Goal: Information Seeking & Learning: Learn about a topic

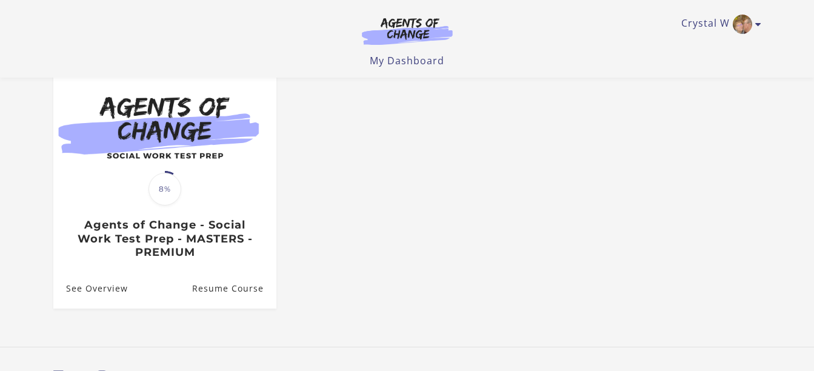
scroll to position [182, 0]
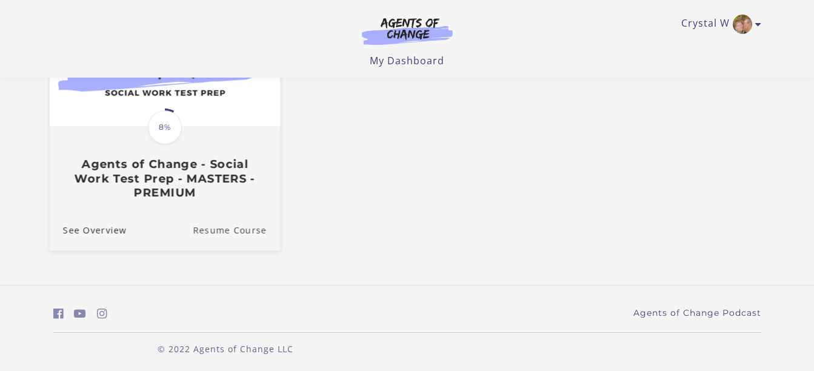
click at [245, 227] on link "Resume Course" at bounding box center [236, 229] width 87 height 41
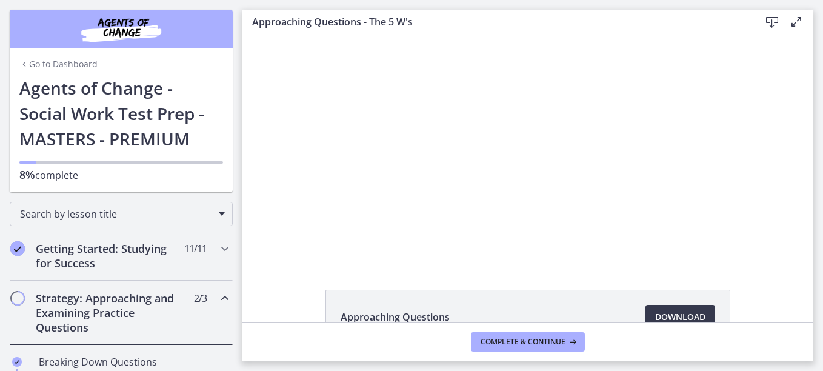
click at [268, 227] on div "Click for sound @keyframes VOLUME_SMALL_WAVE_FLASH { 0% { opacity: 0; } 33% { o…" at bounding box center [527, 148] width 571 height 227
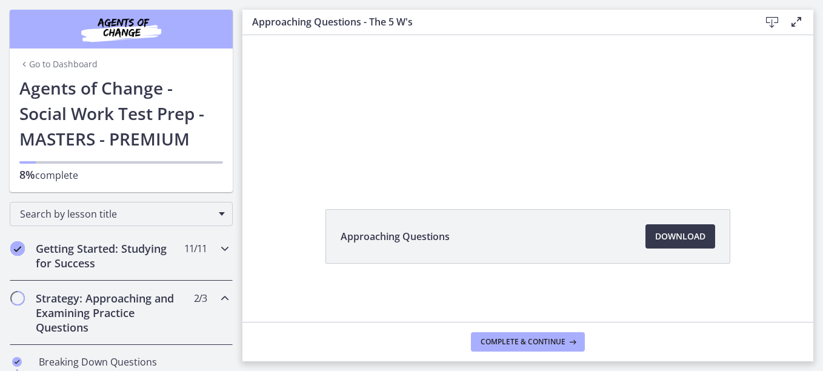
click at [218, 244] on icon "Chapters" at bounding box center [225, 248] width 15 height 15
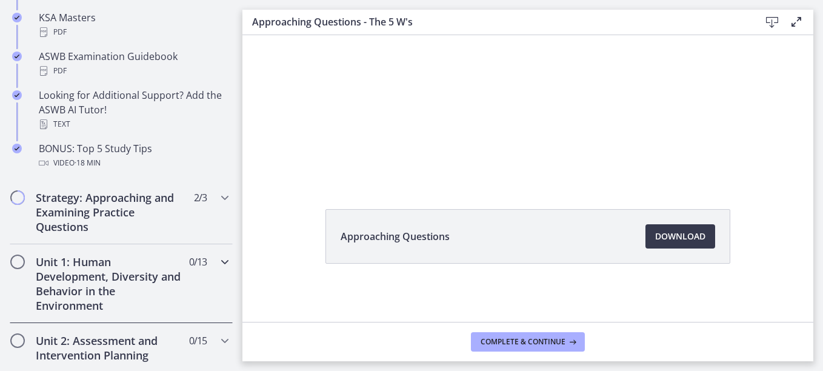
scroll to position [606, 0]
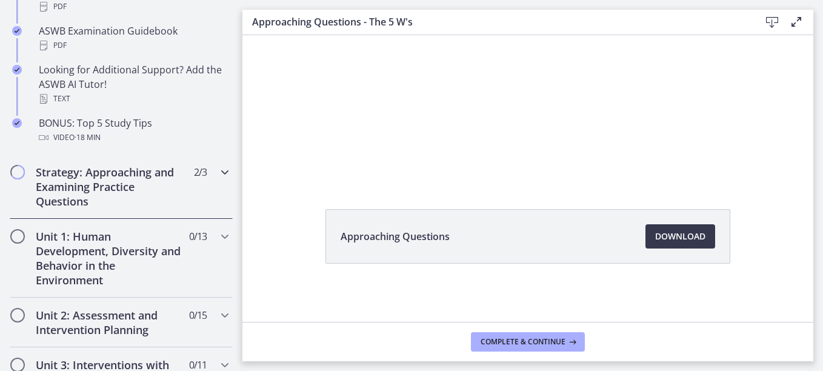
click at [139, 206] on h2 "Strategy: Approaching and Examining Practice Questions" at bounding box center [110, 187] width 148 height 44
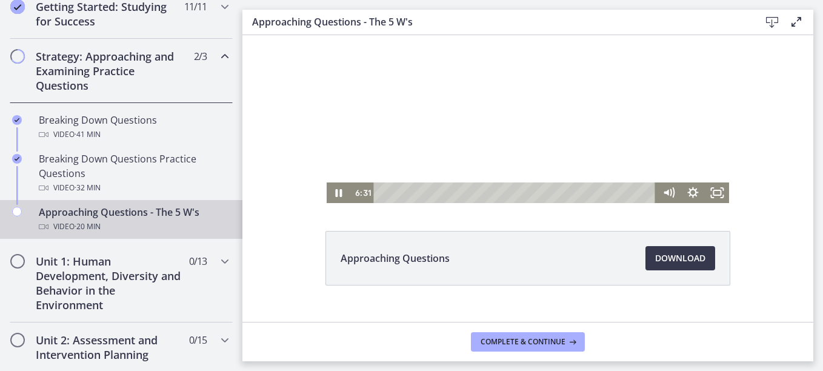
scroll to position [0, 0]
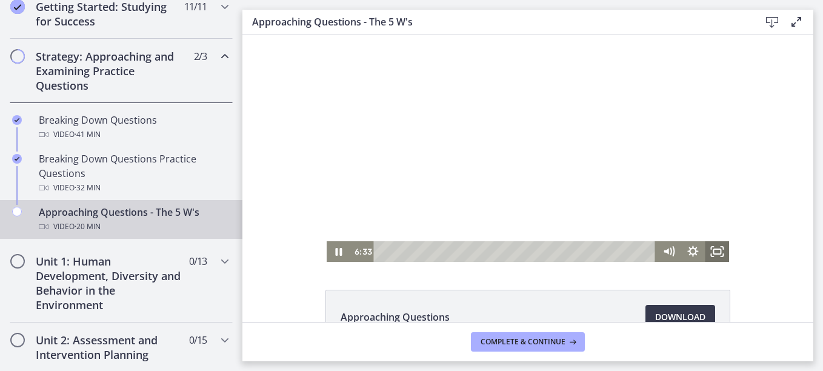
click at [717, 248] on icon "Fullscreen" at bounding box center [717, 251] width 24 height 21
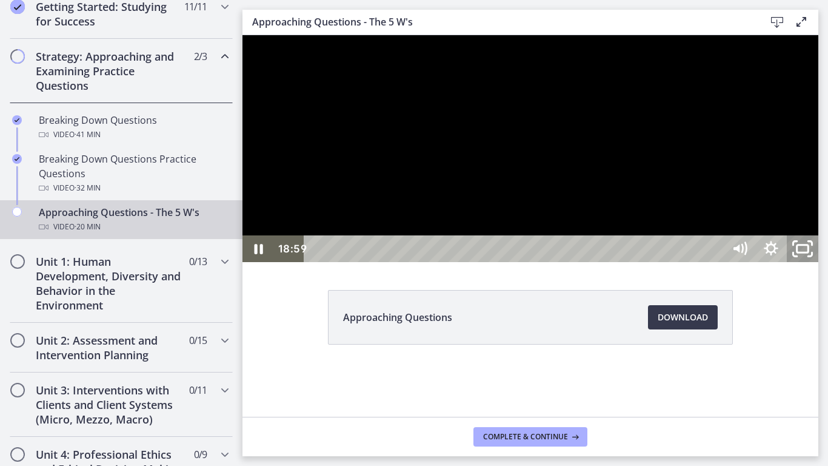
click at [821, 265] on icon "Unfullscreen" at bounding box center [803, 249] width 38 height 32
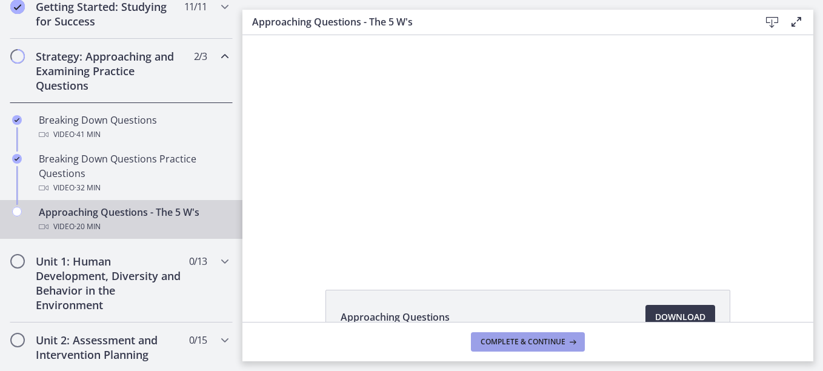
click at [539, 341] on span "Complete & continue" at bounding box center [523, 342] width 85 height 10
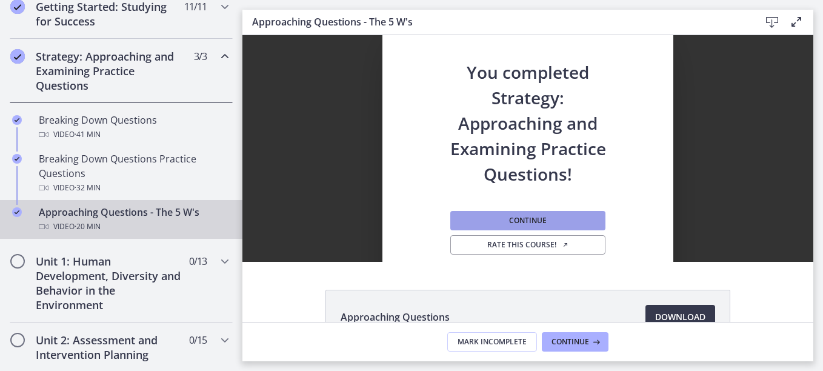
click at [554, 219] on button "Continue" at bounding box center [527, 220] width 155 height 19
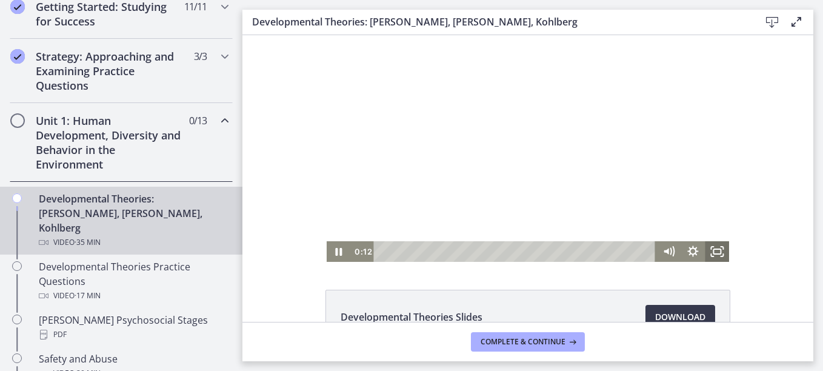
click at [715, 250] on icon "Fullscreen" at bounding box center [717, 251] width 24 height 21
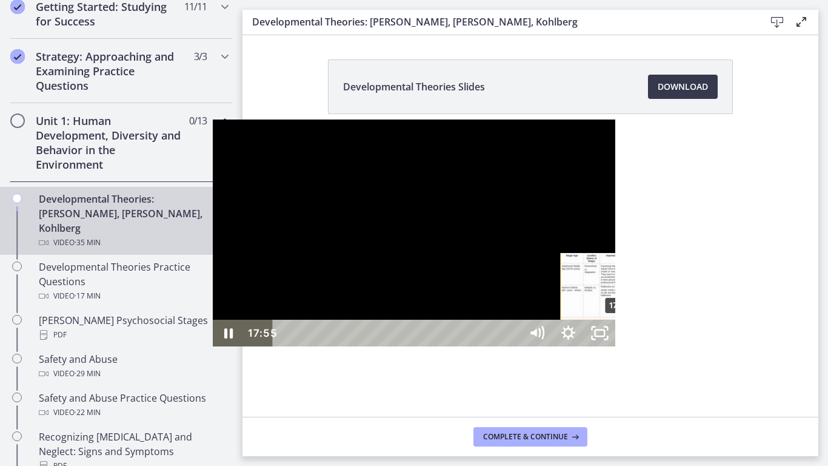
click at [409, 346] on div "17:55" at bounding box center [398, 332] width 229 height 27
click at [213, 346] on div at bounding box center [414, 232] width 403 height 227
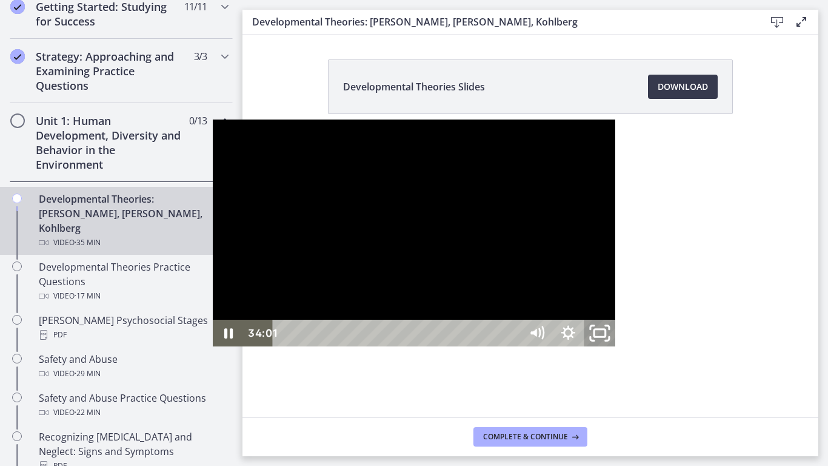
click at [606, 336] on rect "Unfullscreen" at bounding box center [600, 332] width 12 height 7
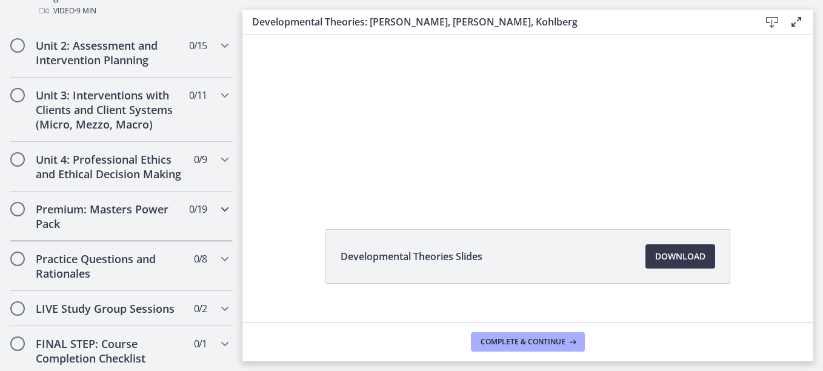
scroll to position [1023, 0]
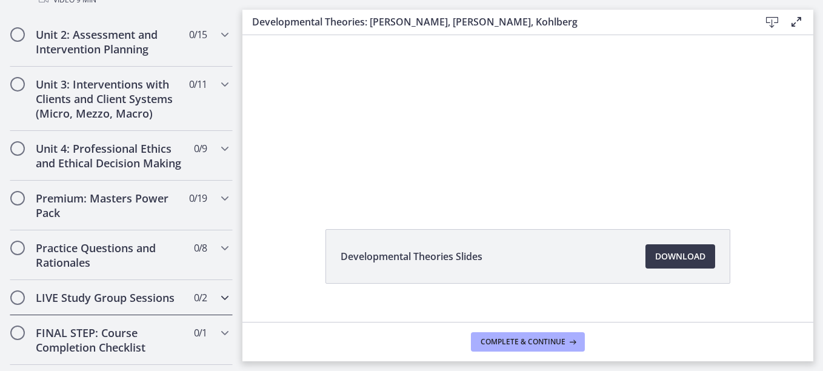
click at [218, 290] on icon "Chapters" at bounding box center [225, 297] width 15 height 15
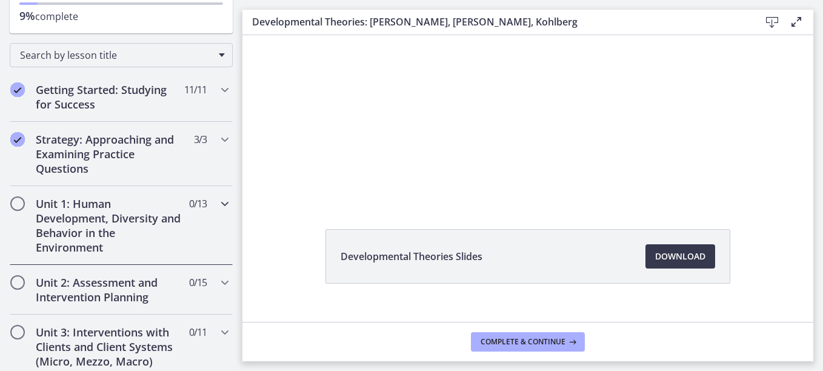
scroll to position [159, 0]
click at [218, 204] on icon "Chapters" at bounding box center [225, 203] width 15 height 15
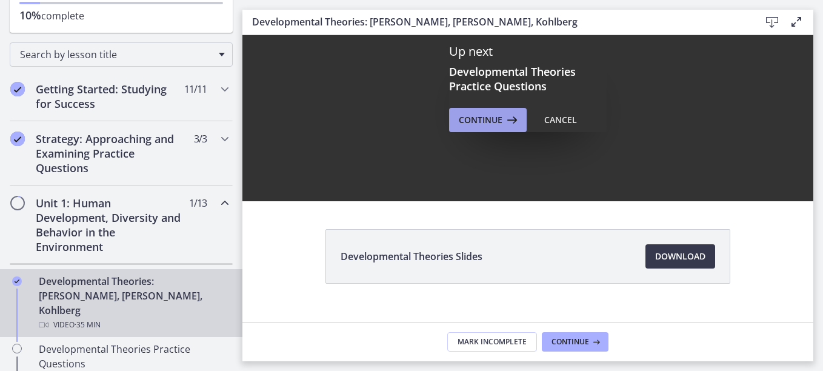
click at [488, 118] on span "Continue" at bounding box center [481, 120] width 44 height 15
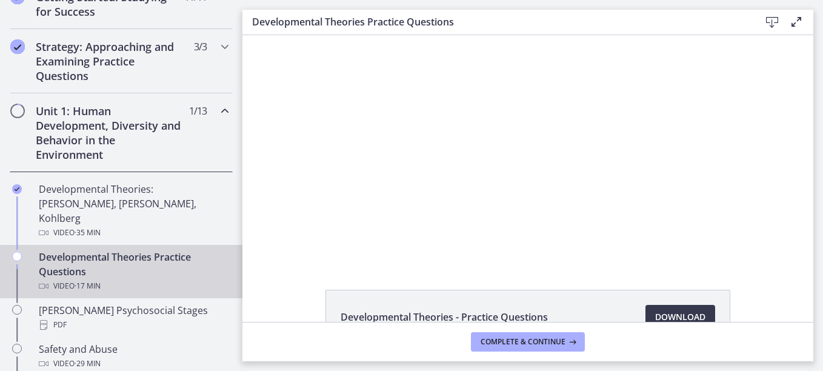
scroll to position [281, 0]
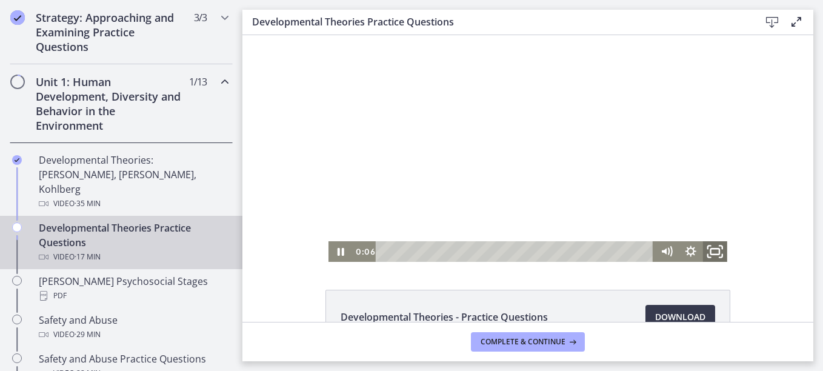
click at [707, 254] on icon "Fullscreen" at bounding box center [715, 251] width 29 height 25
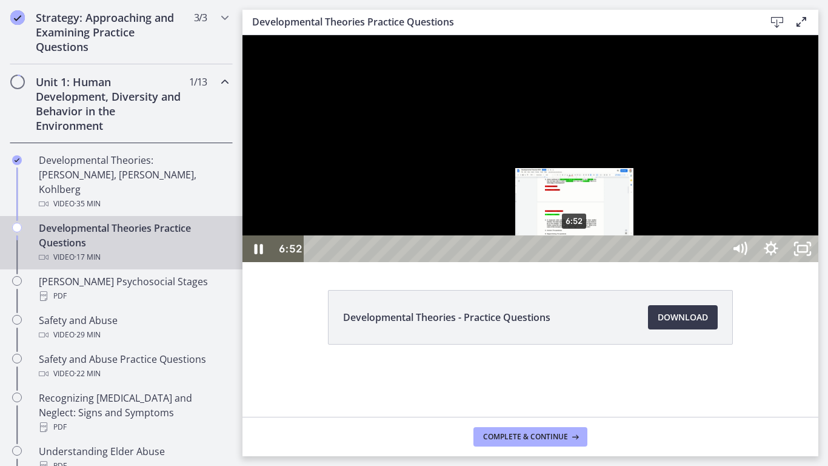
click at [575, 262] on div "6:52" at bounding box center [516, 248] width 401 height 27
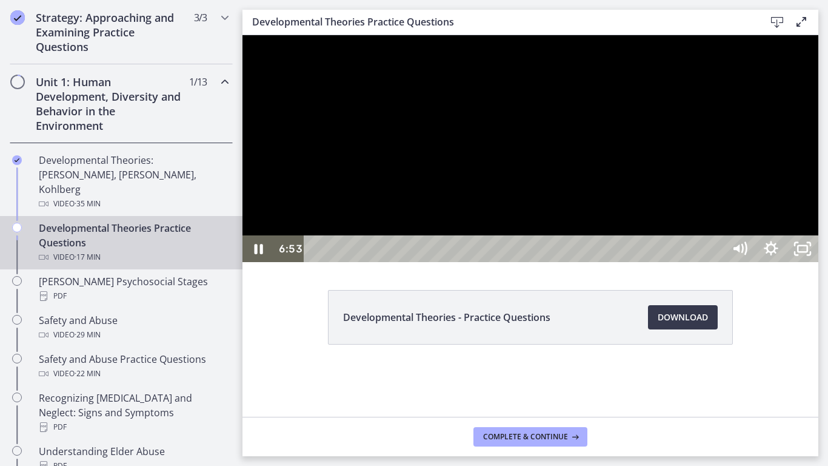
click at [818, 232] on div at bounding box center [530, 148] width 576 height 227
click at [818, 245] on div at bounding box center [530, 148] width 576 height 227
click at [809, 252] on rect "Unfullscreen" at bounding box center [803, 248] width 12 height 7
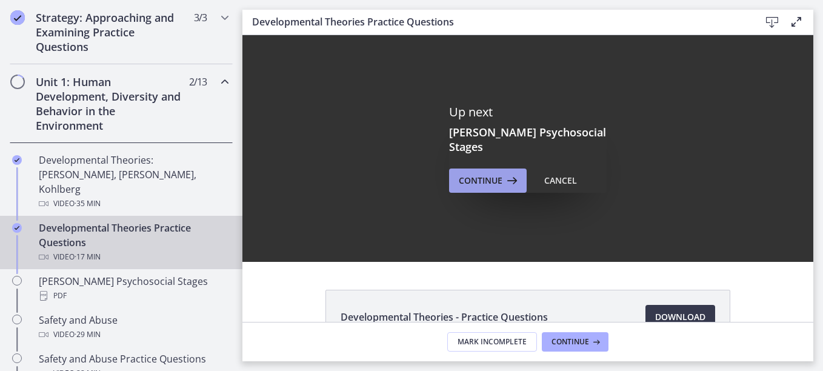
click at [478, 179] on span "Continue" at bounding box center [481, 180] width 44 height 15
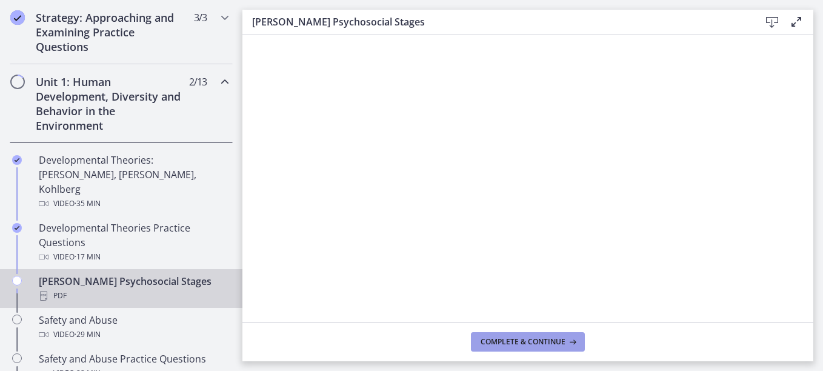
click at [531, 341] on span "Complete & continue" at bounding box center [523, 342] width 85 height 10
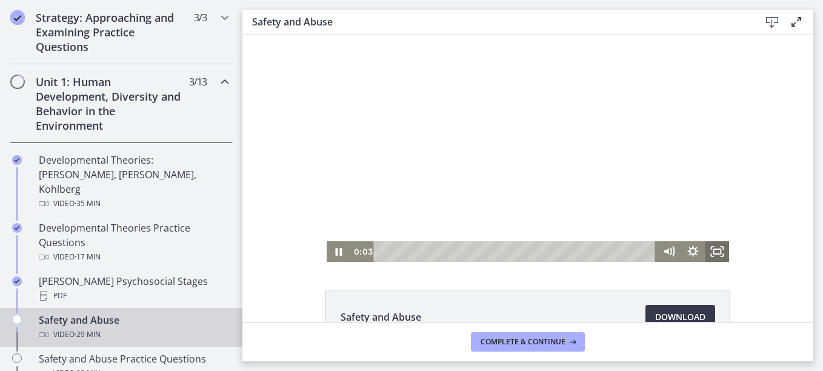
click at [715, 254] on rect "Fullscreen" at bounding box center [716, 251] width 7 height 5
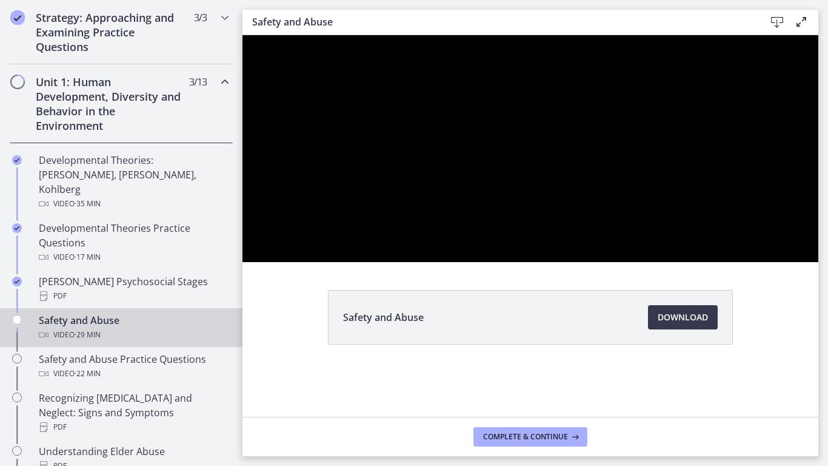
click at [818, 262] on div at bounding box center [530, 148] width 576 height 227
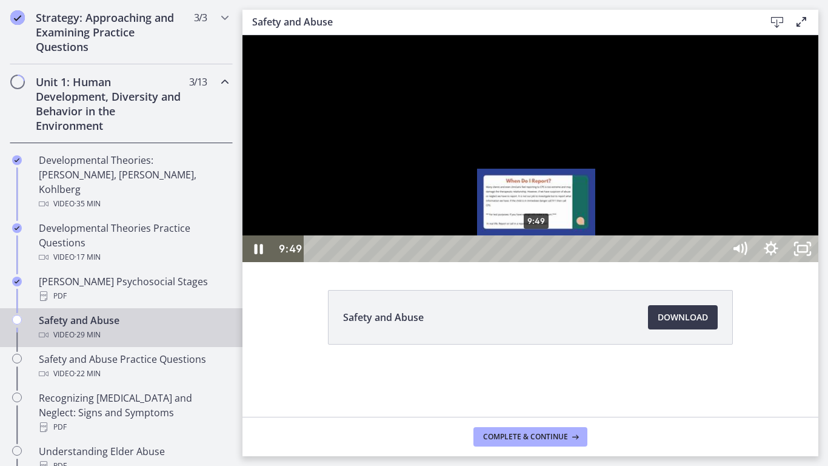
click at [537, 262] on div "9:49" at bounding box center [516, 248] width 401 height 27
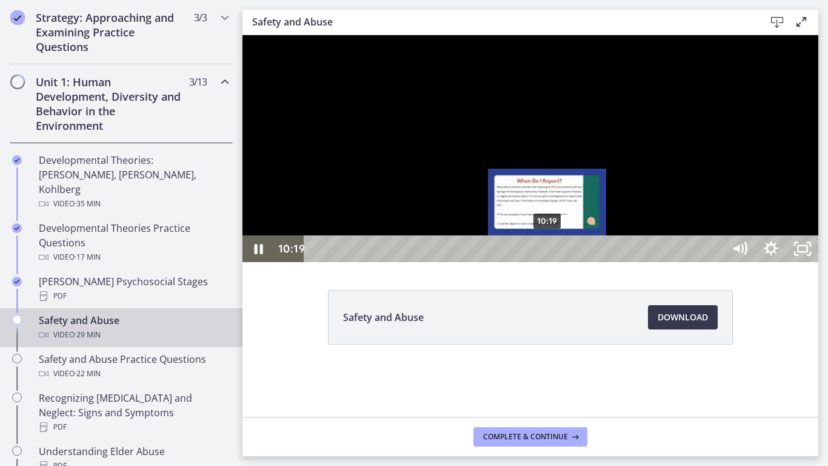
click at [548, 262] on div "10:19" at bounding box center [516, 248] width 401 height 27
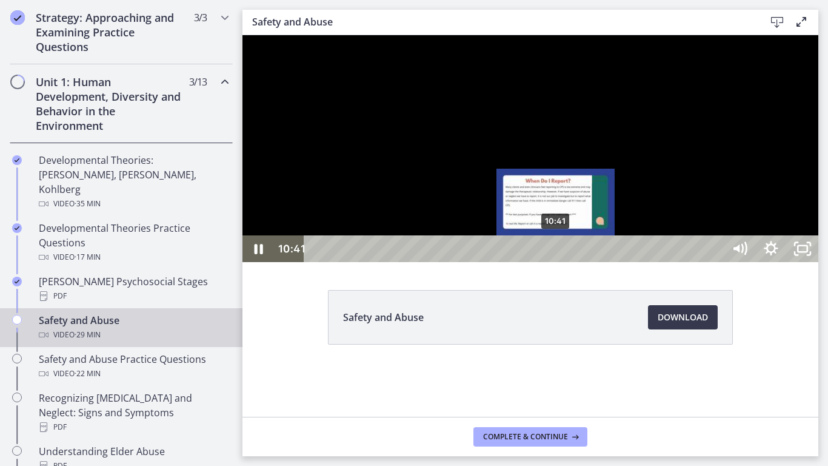
click at [556, 262] on div "10:41" at bounding box center [516, 248] width 401 height 27
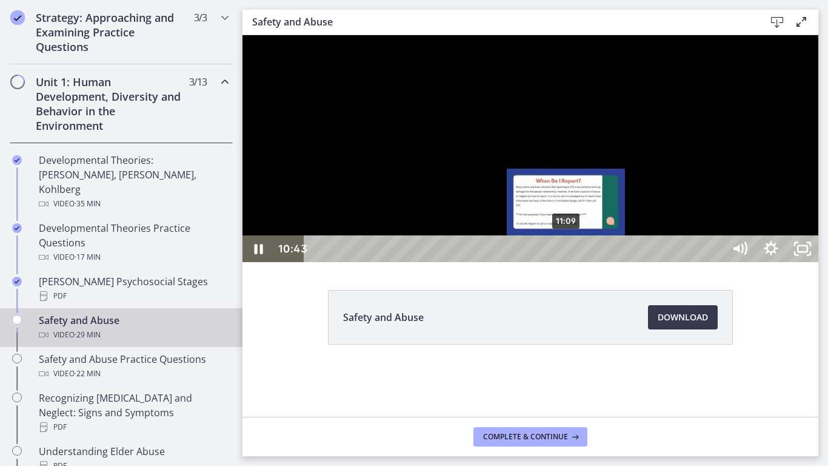
click at [567, 262] on div "11:09" at bounding box center [516, 248] width 401 height 27
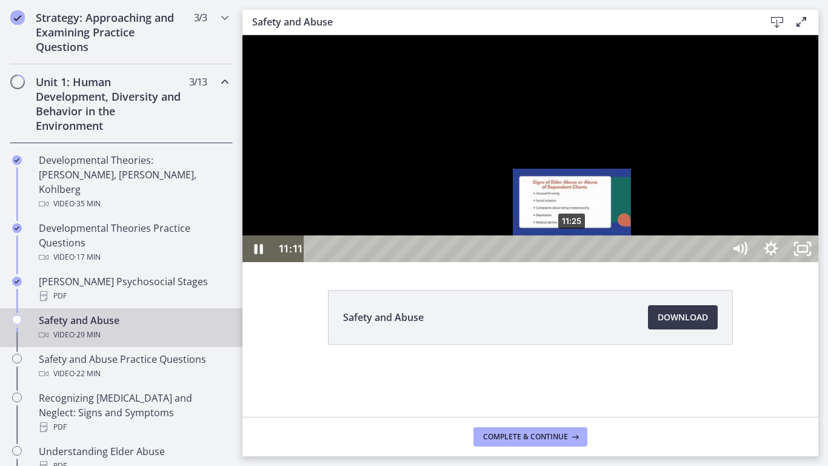
click at [573, 262] on div "11:25" at bounding box center [516, 248] width 401 height 27
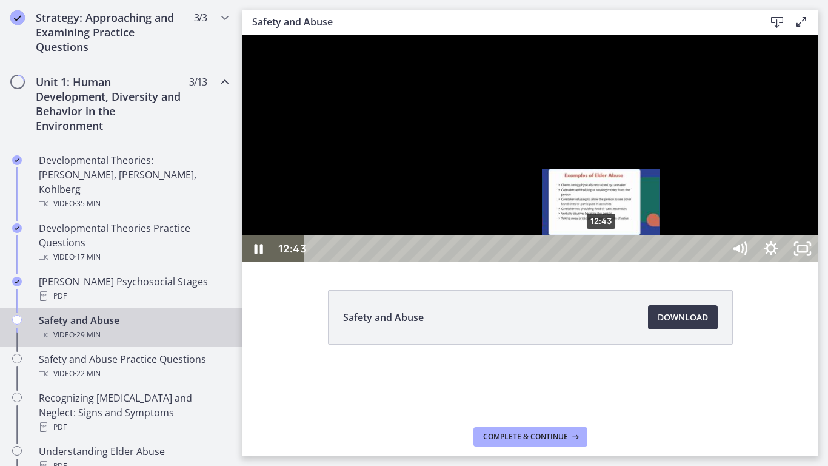
click at [602, 262] on div "12:43" at bounding box center [516, 248] width 401 height 27
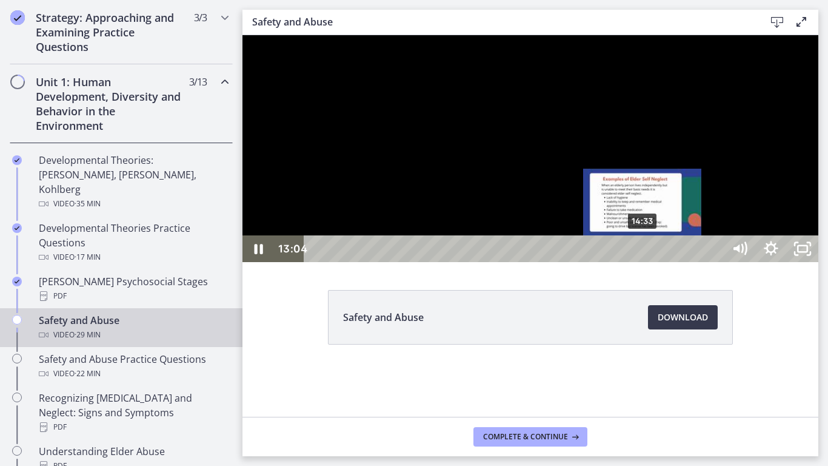
click at [643, 262] on div "14:33" at bounding box center [516, 248] width 401 height 27
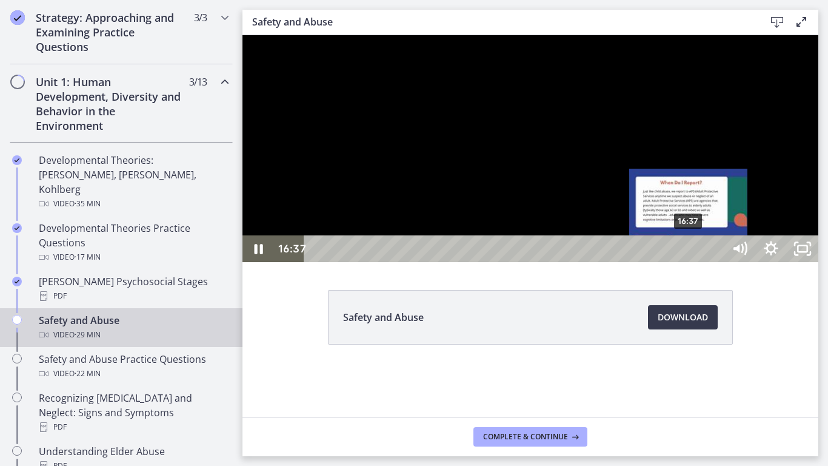
click at [690, 262] on div "16:37" at bounding box center [516, 248] width 401 height 27
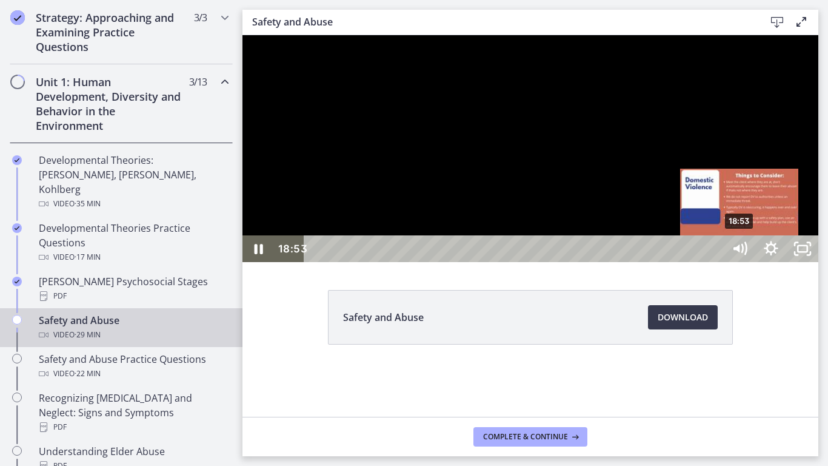
click at [716, 262] on div "18:53" at bounding box center [516, 248] width 401 height 27
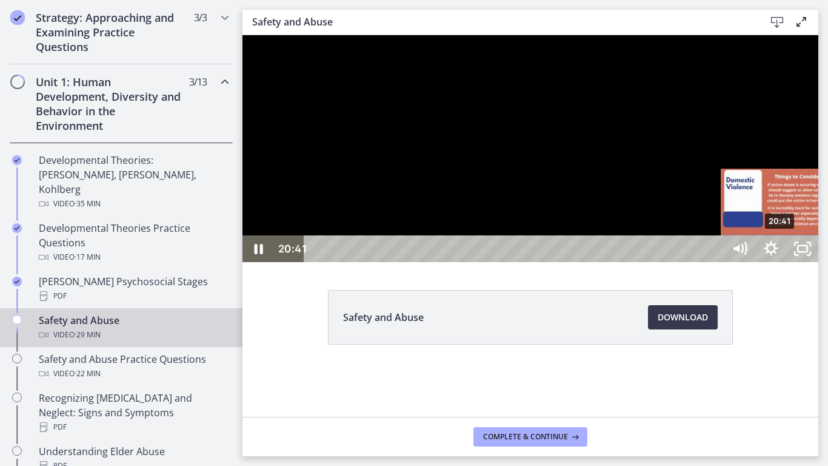
click at [716, 262] on div "20:41" at bounding box center [516, 248] width 401 height 27
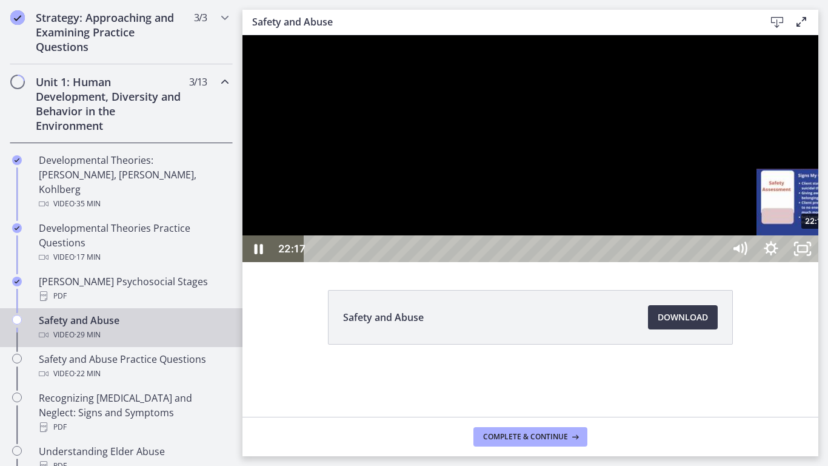
click at [716, 262] on div "22:17" at bounding box center [516, 248] width 401 height 27
click at [818, 239] on div at bounding box center [530, 148] width 576 height 227
